Goal: Information Seeking & Learning: Learn about a topic

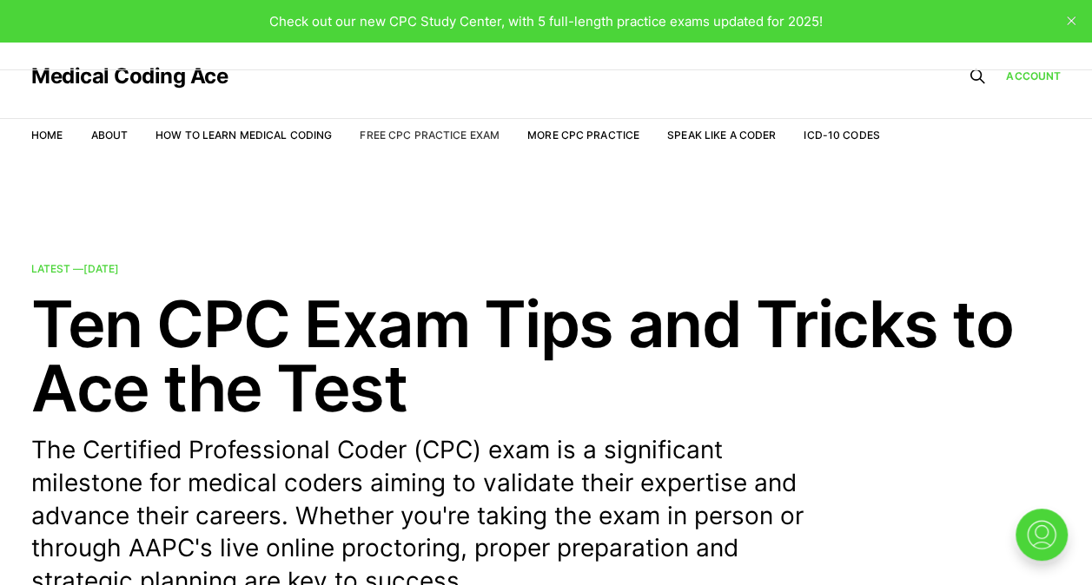
click at [426, 129] on link "Free CPC Practice Exam" at bounding box center [430, 135] width 140 height 13
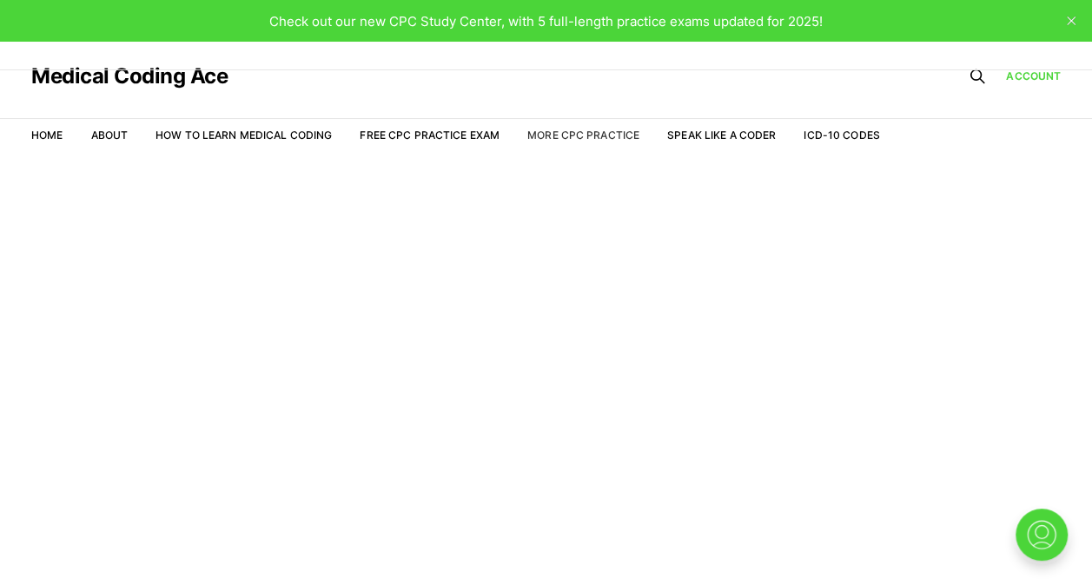
click at [578, 137] on link "More CPC Practice" at bounding box center [583, 135] width 112 height 13
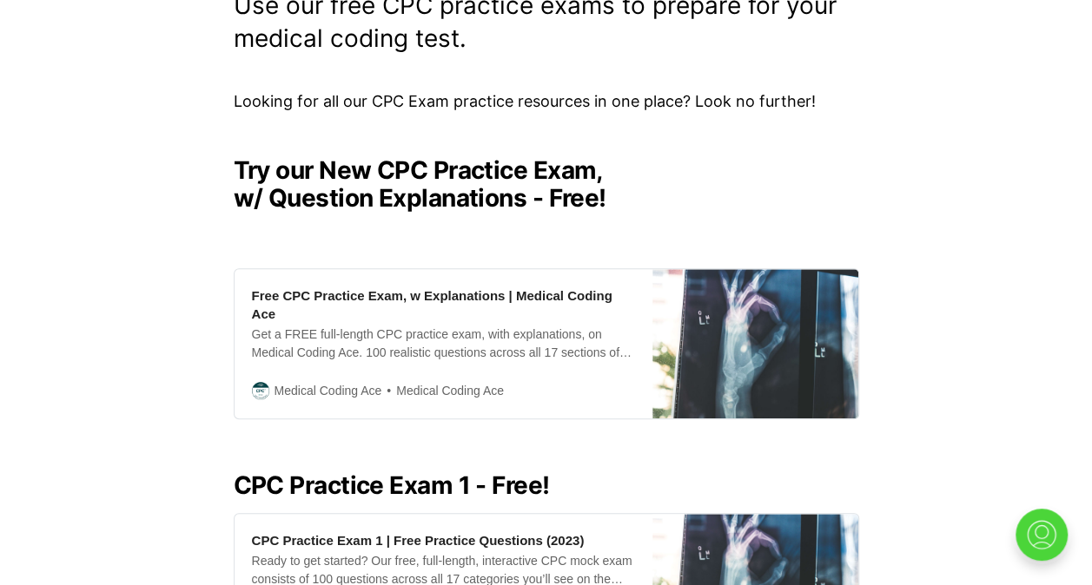
scroll to position [320, 0]
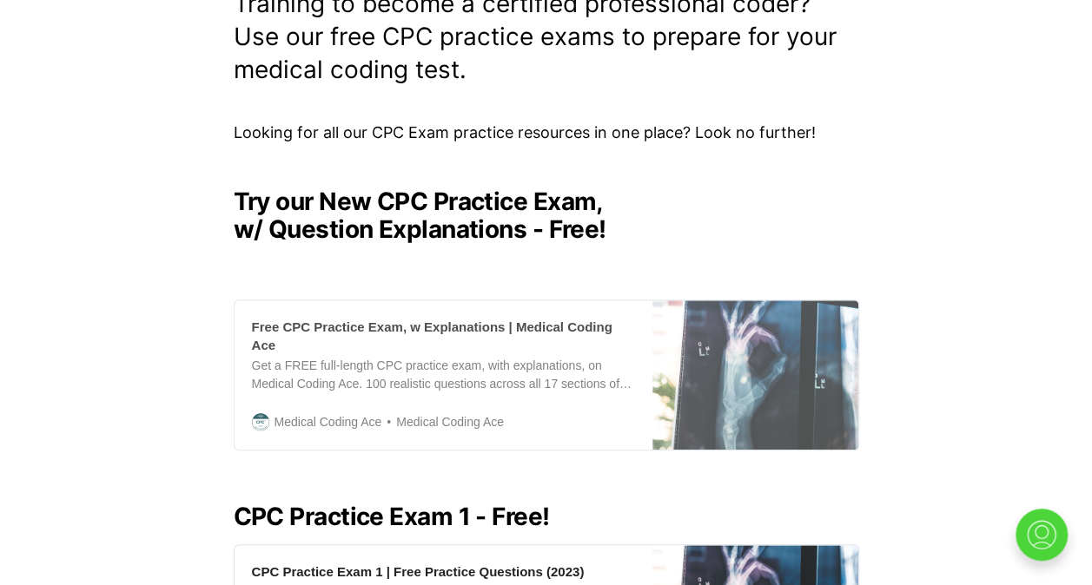
click at [439, 357] on div "Get a FREE full-length CPC practice exam, with explanations, on Medical Coding …" at bounding box center [443, 375] width 383 height 36
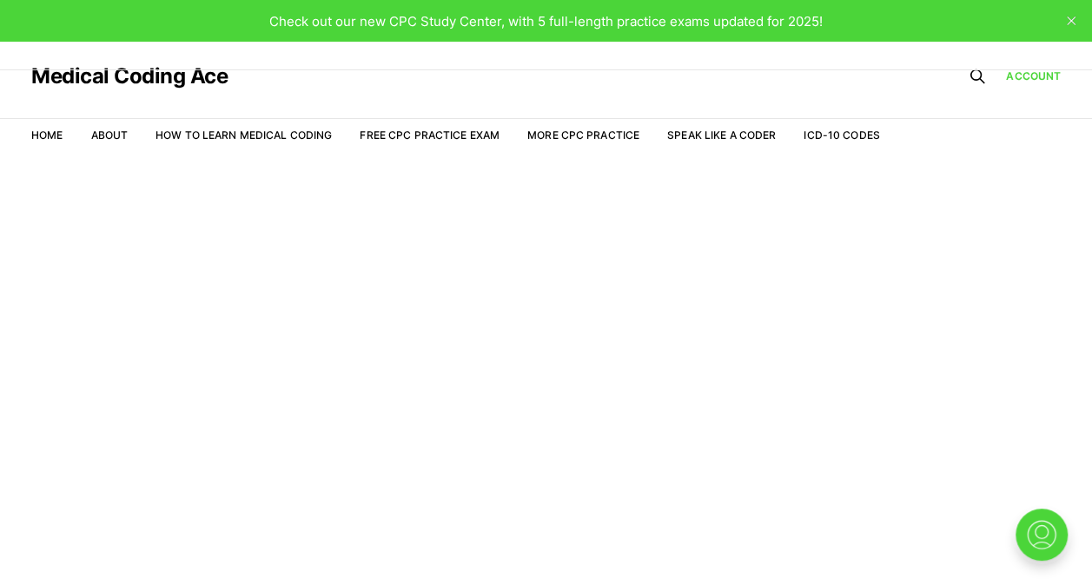
scroll to position [42, 0]
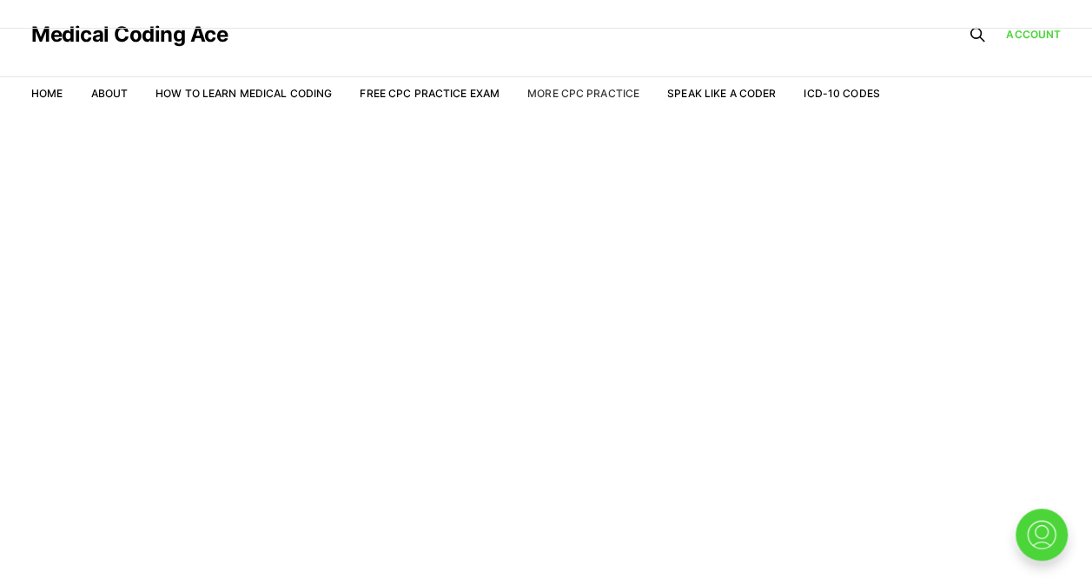
click at [595, 91] on link "More CPC Practice" at bounding box center [583, 93] width 112 height 13
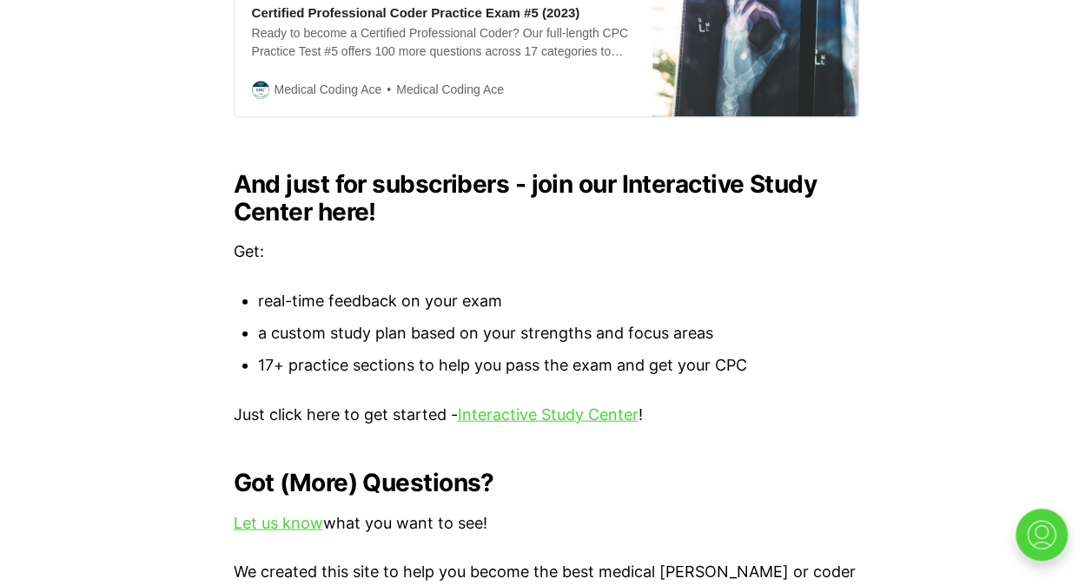
scroll to position [1786, 0]
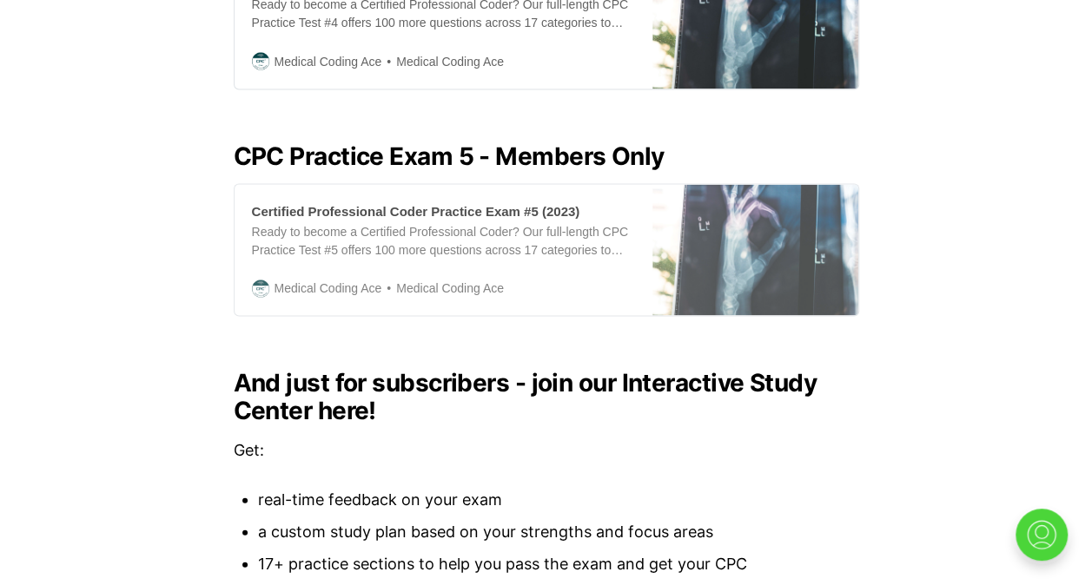
click at [572, 287] on div "Certified Professional Coder Practice Exam #5 (2023) Ready to become a Certifie…" at bounding box center [443, 249] width 418 height 131
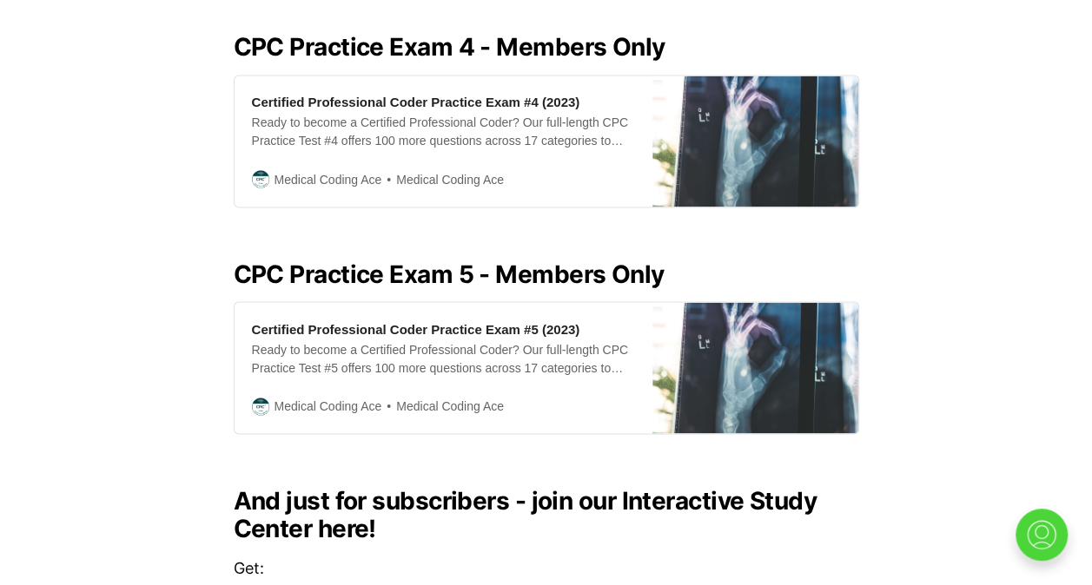
scroll to position [1348, 0]
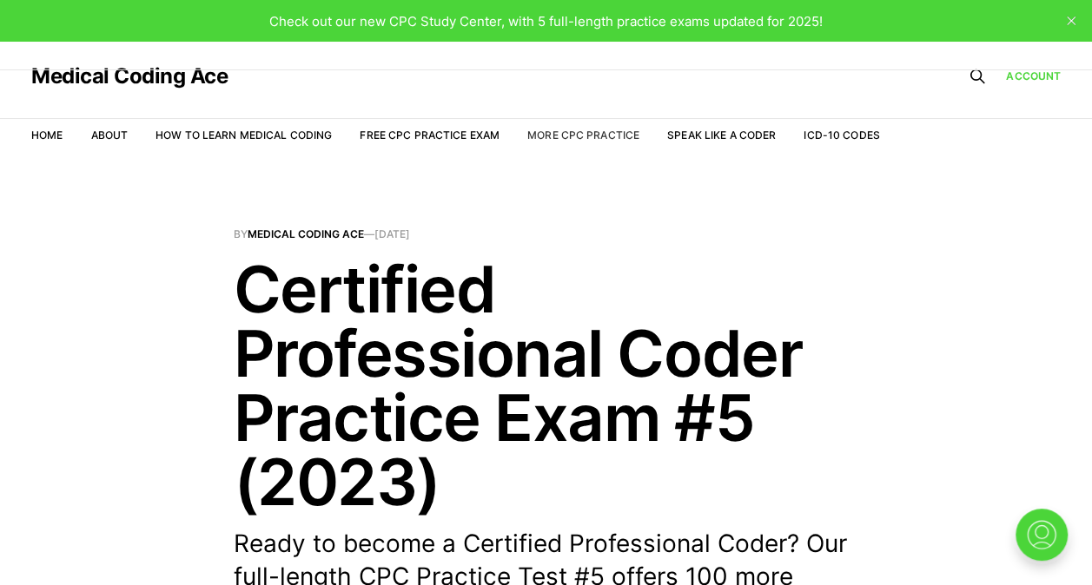
click at [540, 129] on link "More CPC Practice" at bounding box center [583, 135] width 112 height 13
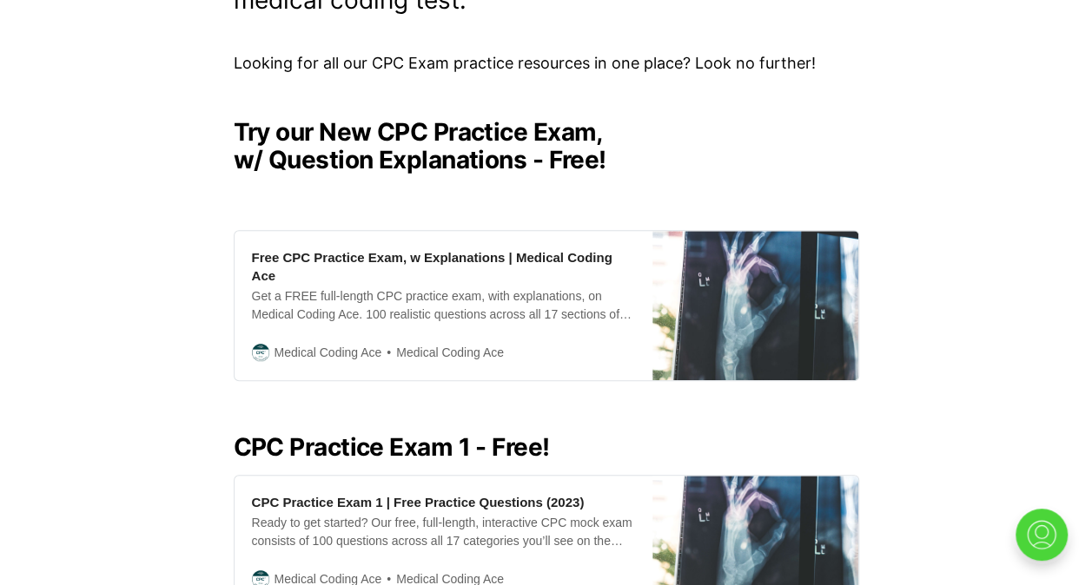
scroll to position [390, 0]
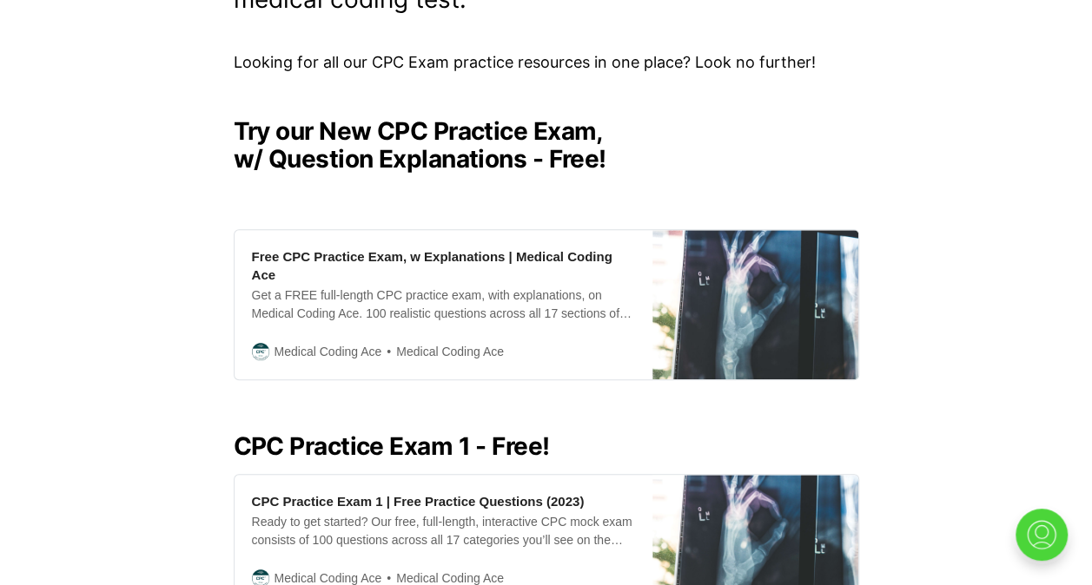
click at [483, 307] on div "Free CPC Practice Exam, w Explanations | Medical Coding Ace Get a FREE full-len…" at bounding box center [443, 304] width 418 height 149
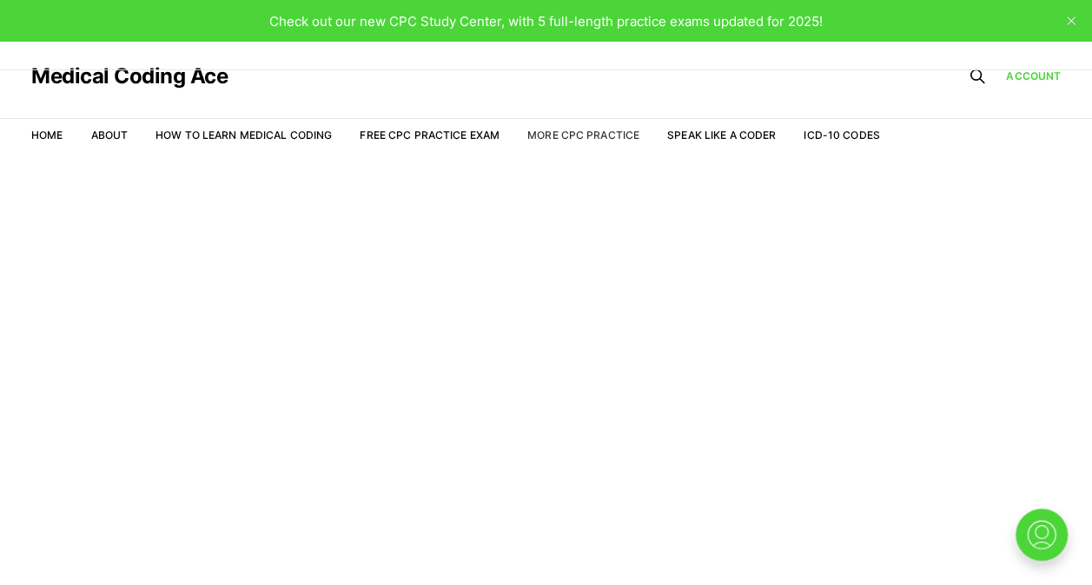
click at [558, 134] on link "More CPC Practice" at bounding box center [583, 135] width 112 height 13
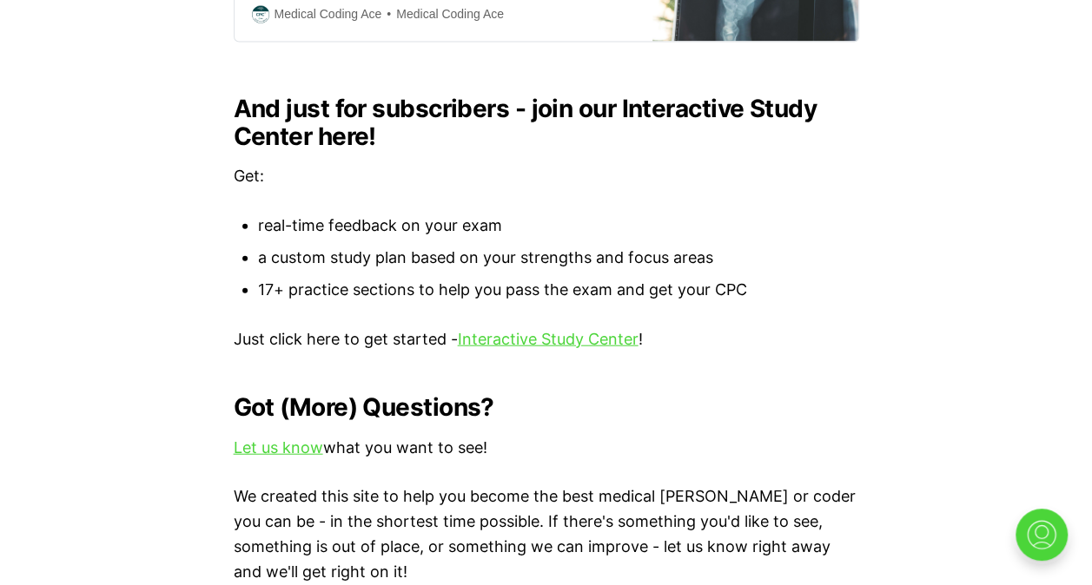
scroll to position [1870, 0]
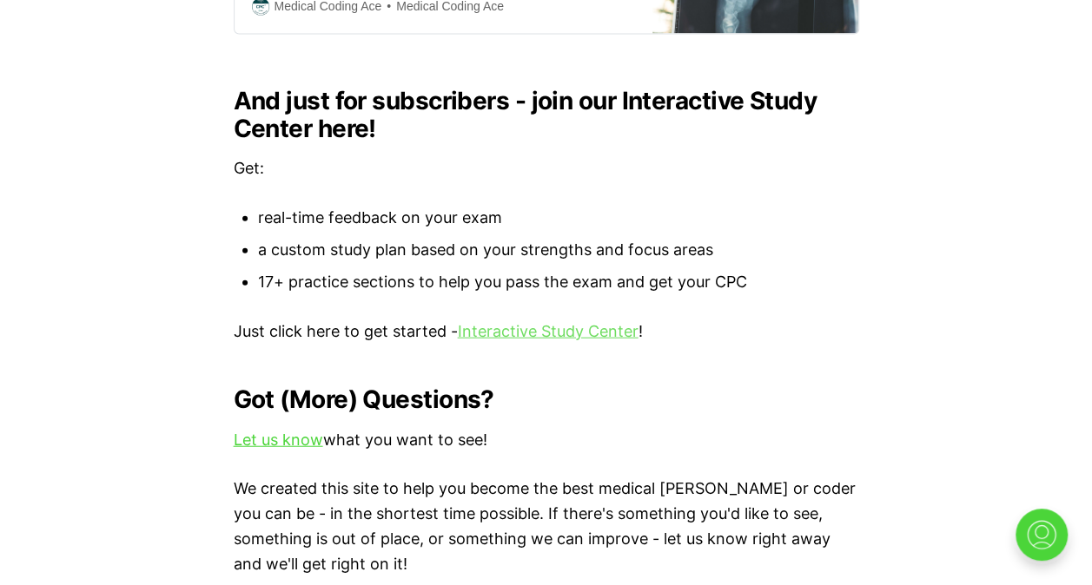
click at [506, 322] on link "Interactive Study Center" at bounding box center [548, 331] width 181 height 18
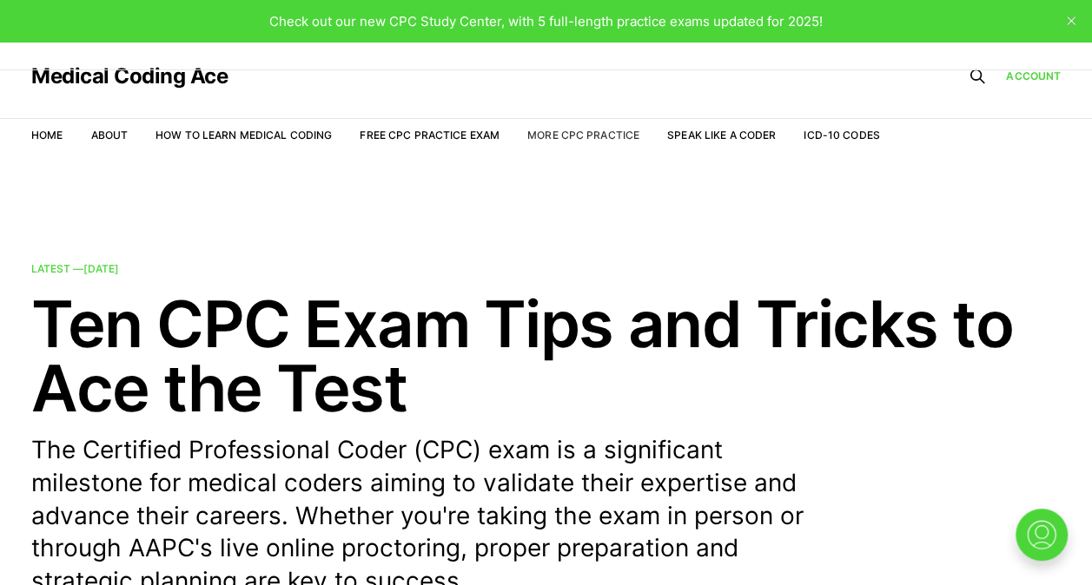
click at [590, 129] on link "More CPC Practice" at bounding box center [583, 135] width 112 height 13
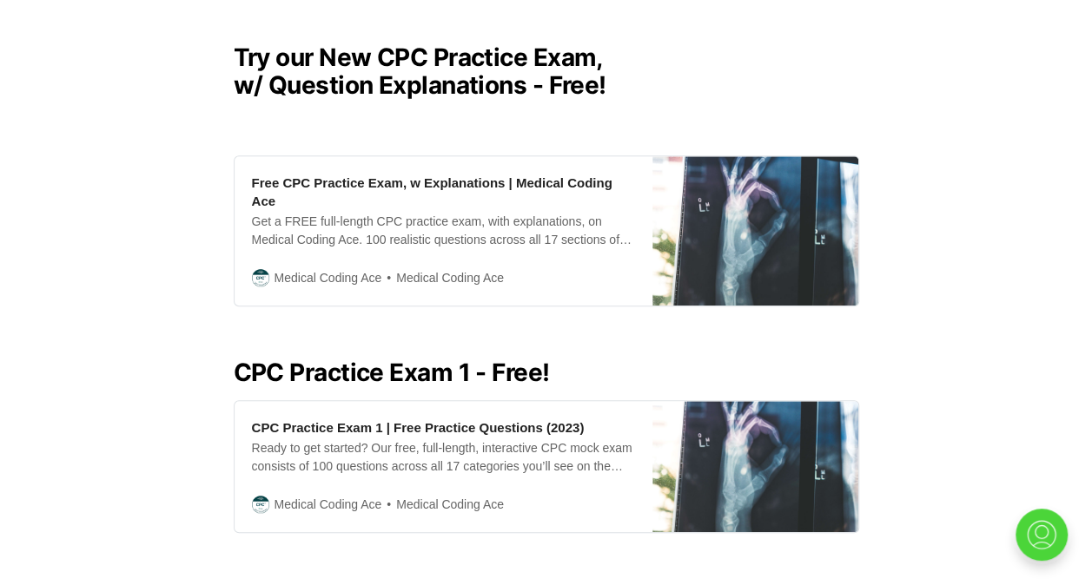
scroll to position [465, 0]
click at [533, 186] on div "Free CPC Practice Exam, w Explanations | Medical Coding Ace" at bounding box center [443, 191] width 383 height 36
